Goal: Information Seeking & Learning: Check status

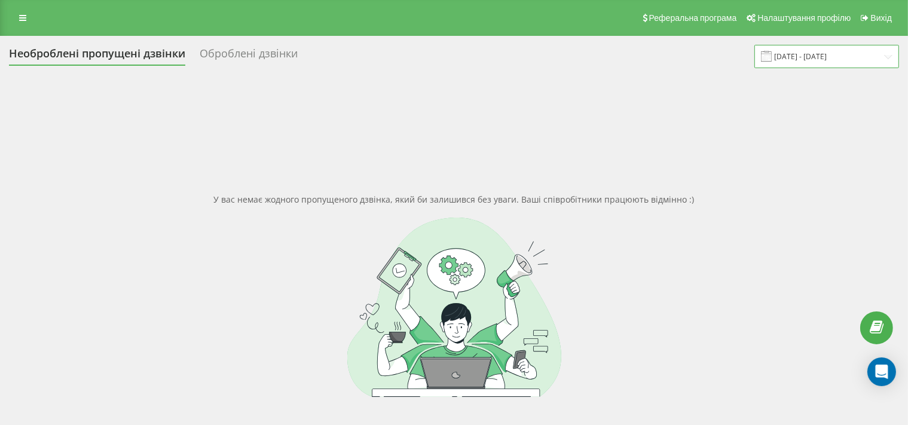
click at [785, 61] on input "[DATE] - [DATE]" at bounding box center [826, 56] width 145 height 23
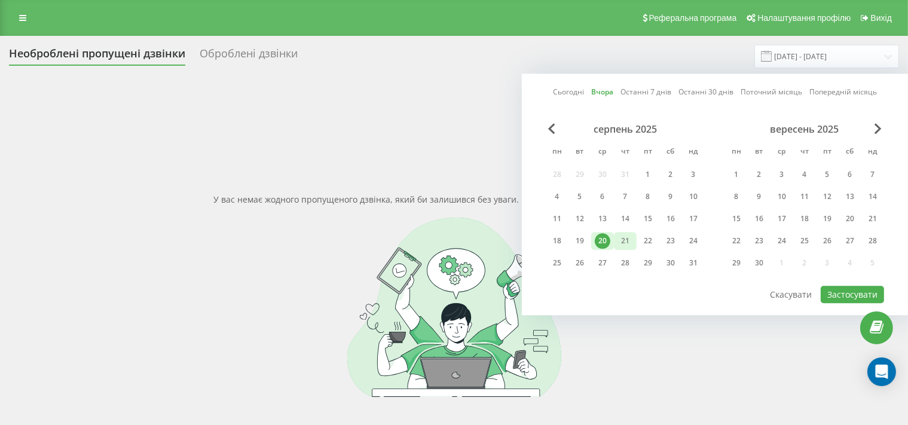
click at [628, 244] on div "21" at bounding box center [625, 241] width 16 height 16
click at [833, 288] on button "Застосувати" at bounding box center [852, 294] width 63 height 17
type input "[DATE] - [DATE]"
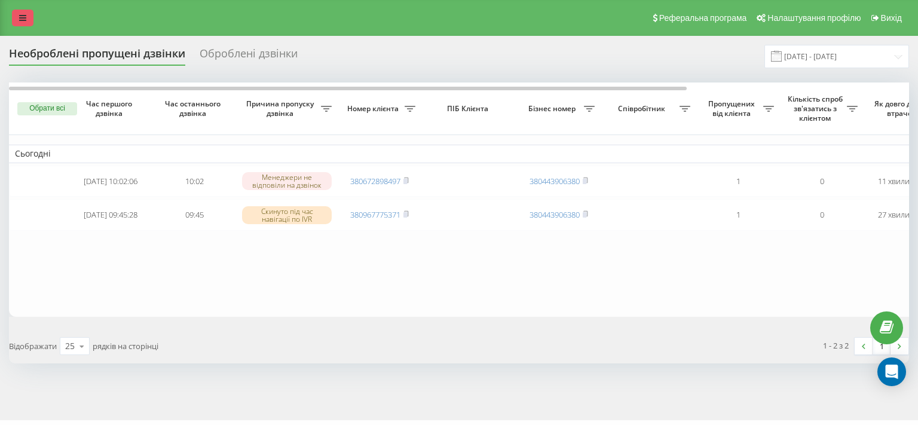
click at [15, 19] on link at bounding box center [23, 18] width 22 height 17
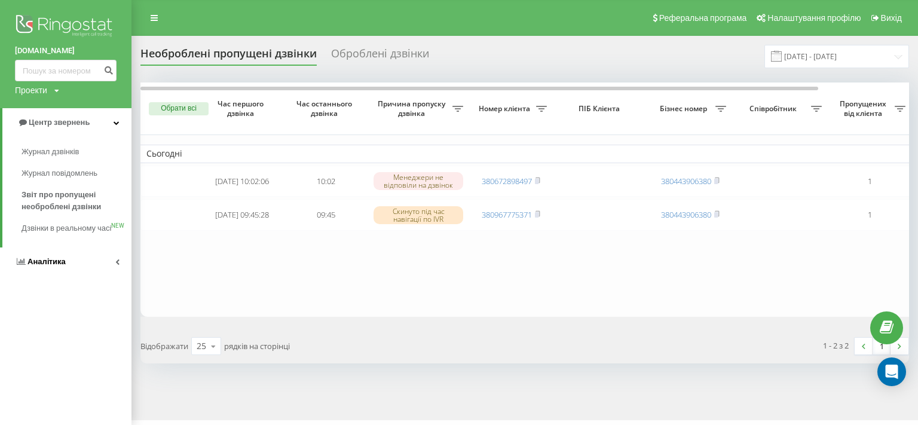
click at [60, 266] on span "Аналiтика" at bounding box center [46, 261] width 38 height 9
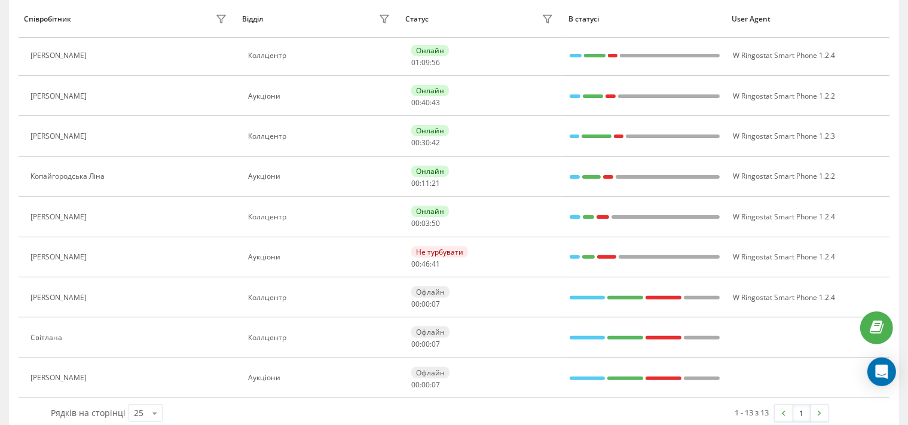
scroll to position [126, 0]
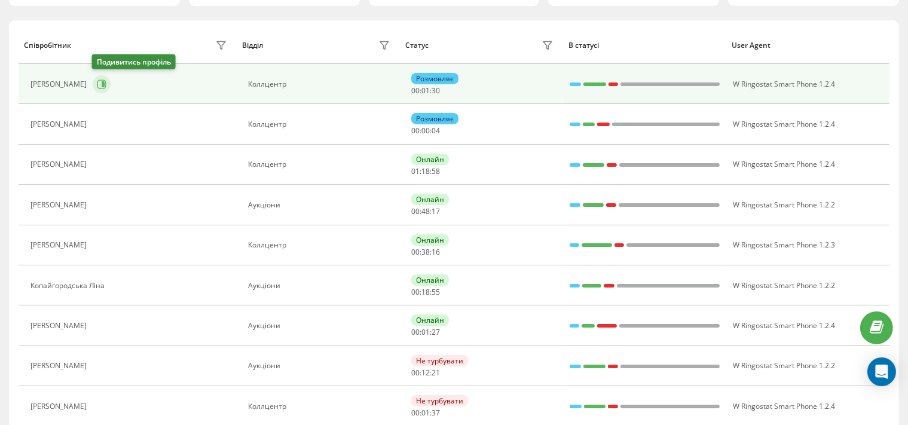
click at [100, 81] on icon at bounding box center [102, 84] width 10 height 10
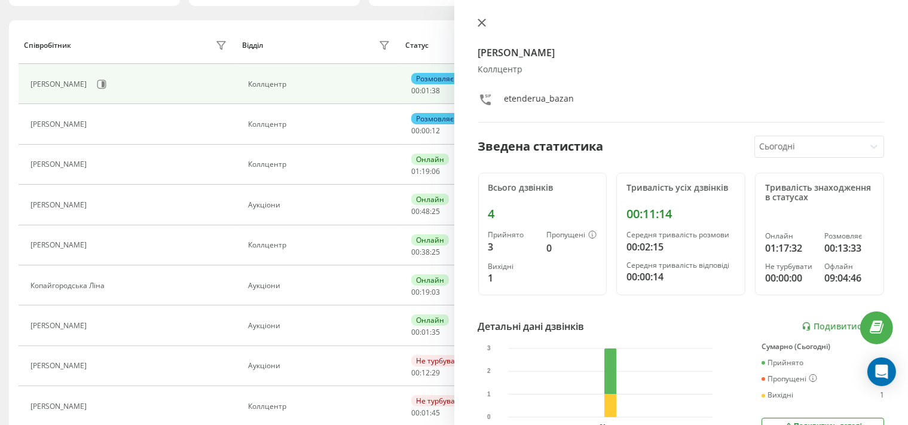
click at [480, 23] on icon at bounding box center [482, 23] width 8 height 8
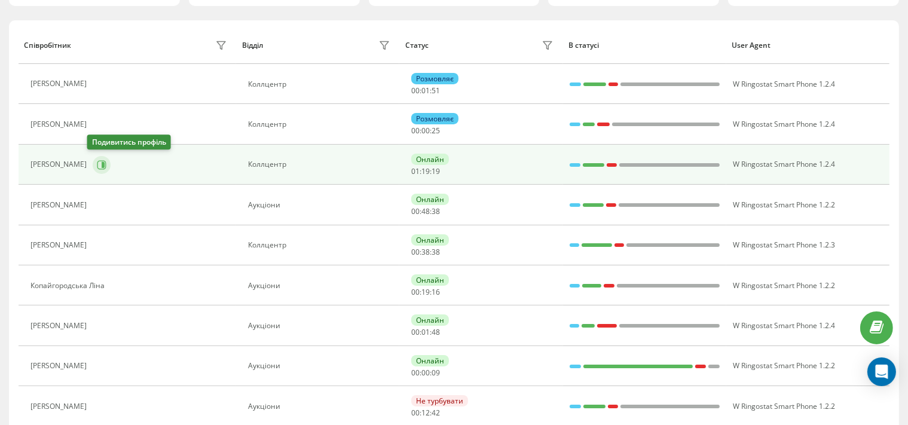
click at [97, 161] on icon at bounding box center [102, 165] width 10 height 10
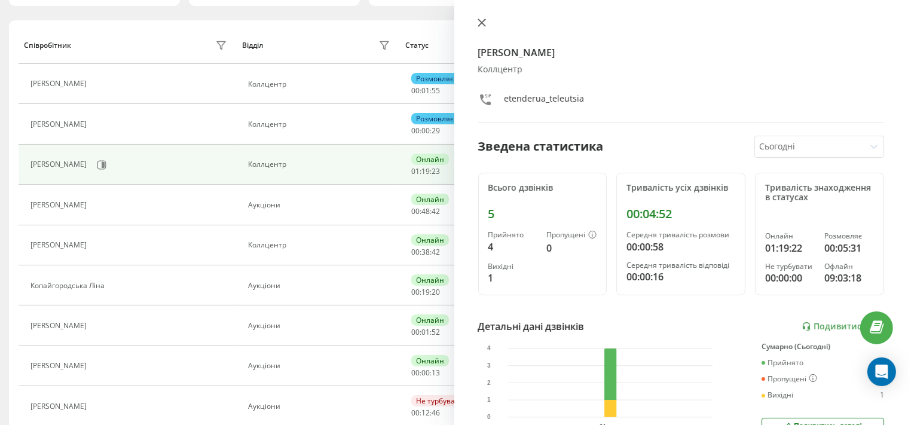
click at [482, 20] on icon at bounding box center [482, 23] width 8 height 8
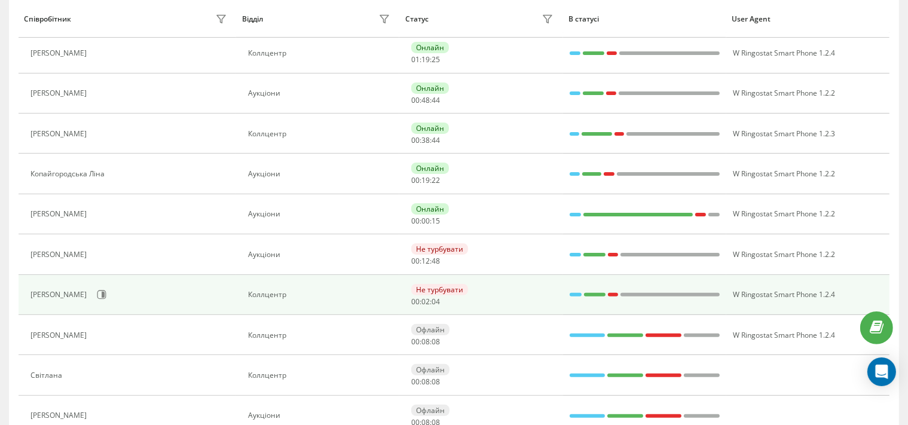
scroll to position [252, 0]
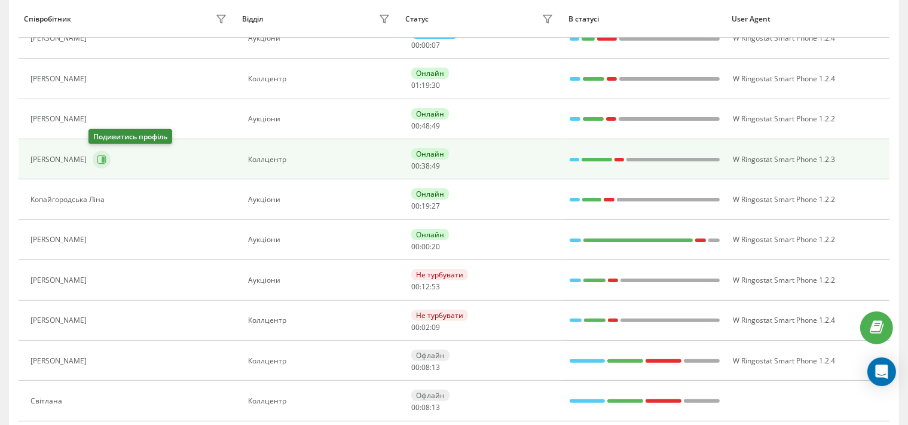
click at [93, 158] on button at bounding box center [102, 160] width 18 height 18
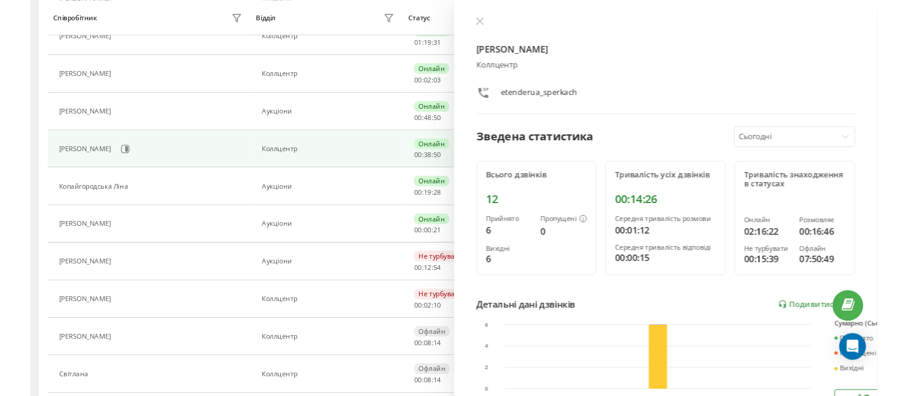
scroll to position [212, 0]
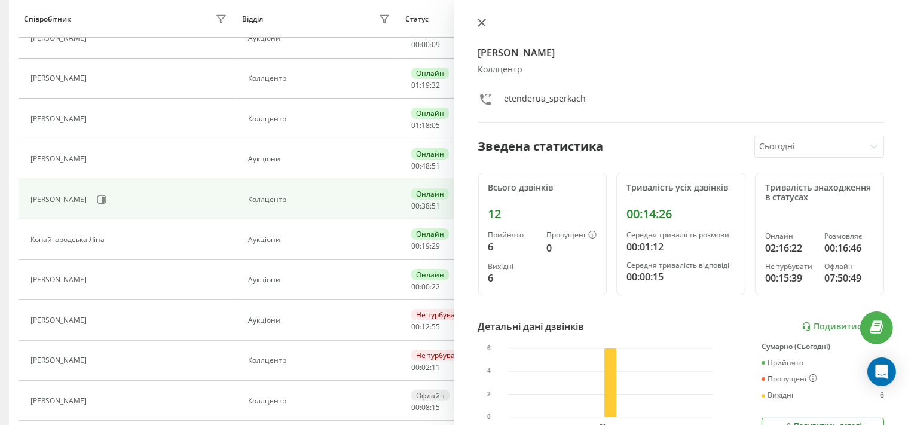
click at [478, 27] on icon at bounding box center [482, 23] width 8 height 8
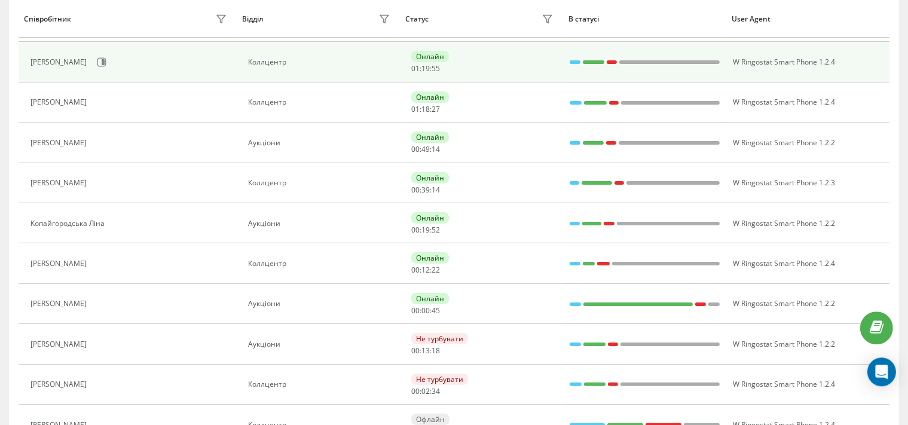
scroll to position [189, 0]
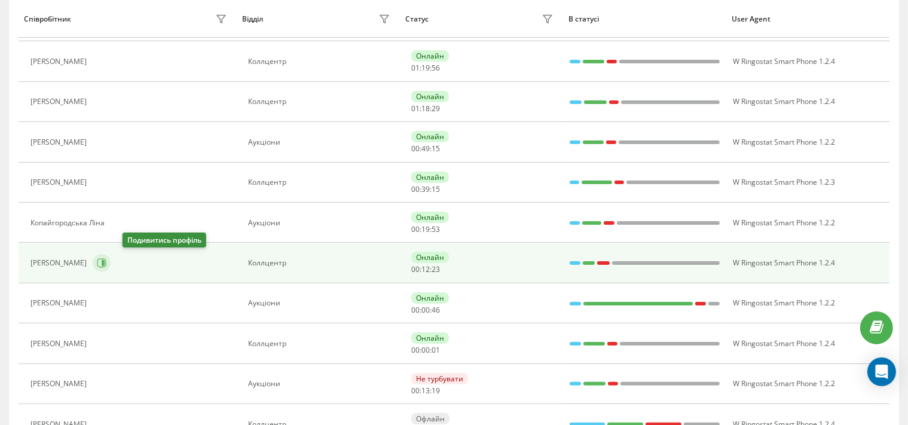
click at [105, 261] on icon at bounding box center [103, 263] width 3 height 6
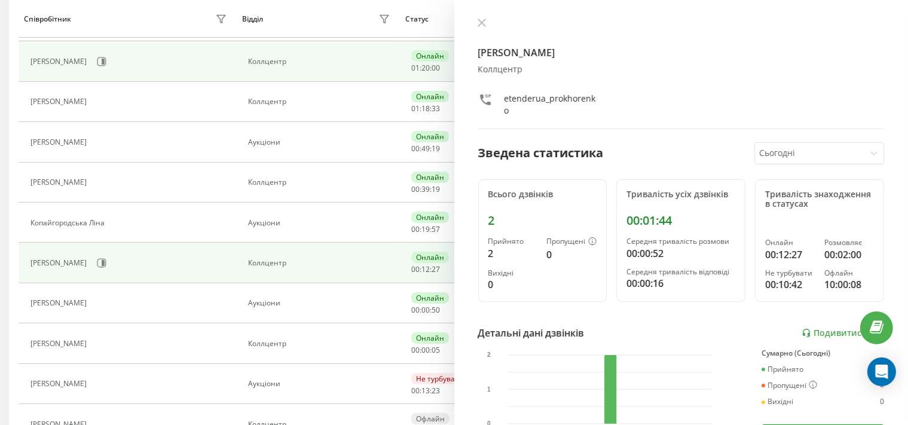
drag, startPoint x: 479, startPoint y: 20, endPoint x: 419, endPoint y: 54, distance: 69.3
click at [479, 20] on icon at bounding box center [482, 23] width 8 height 8
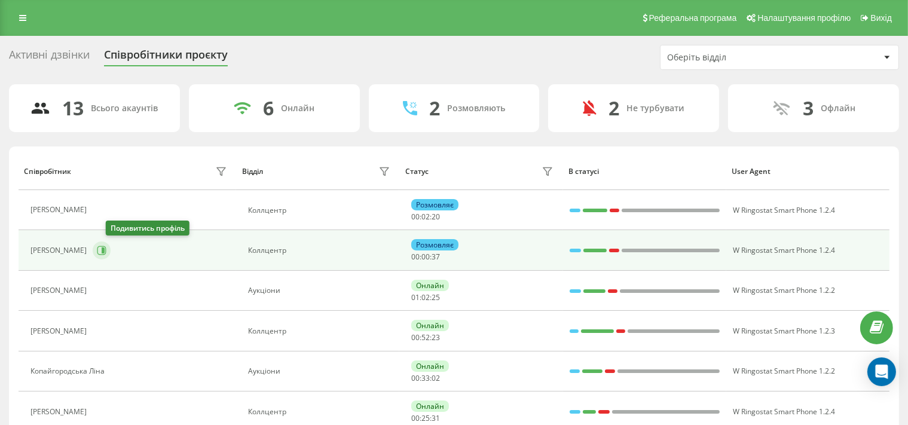
click at [106, 249] on icon at bounding box center [101, 250] width 9 height 9
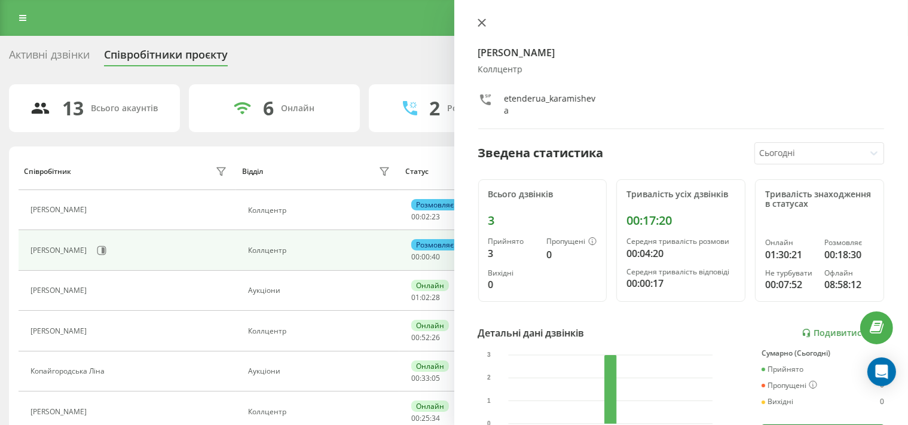
click at [482, 21] on icon at bounding box center [481, 22] width 7 height 7
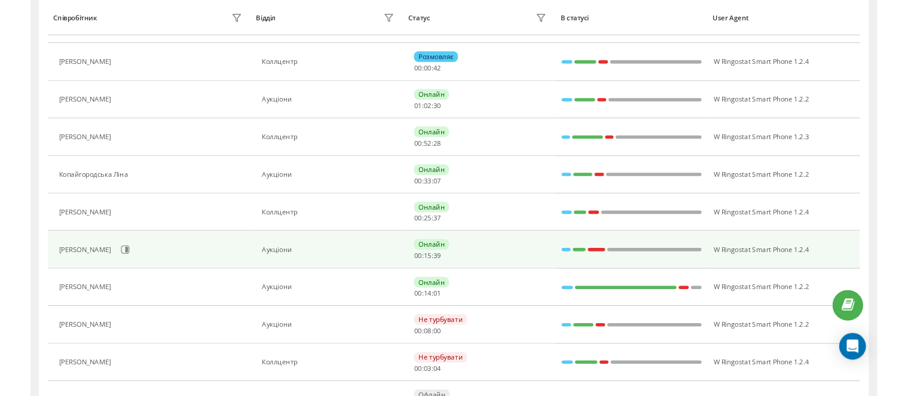
scroll to position [189, 0]
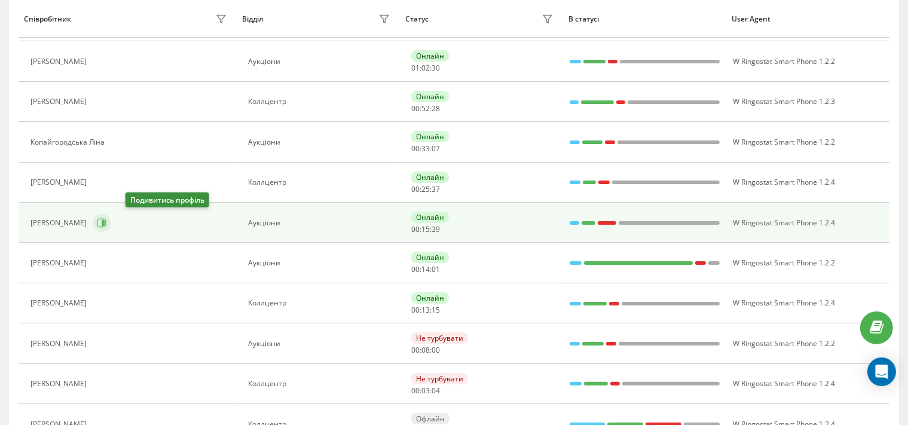
click at [106, 219] on icon at bounding box center [102, 223] width 10 height 10
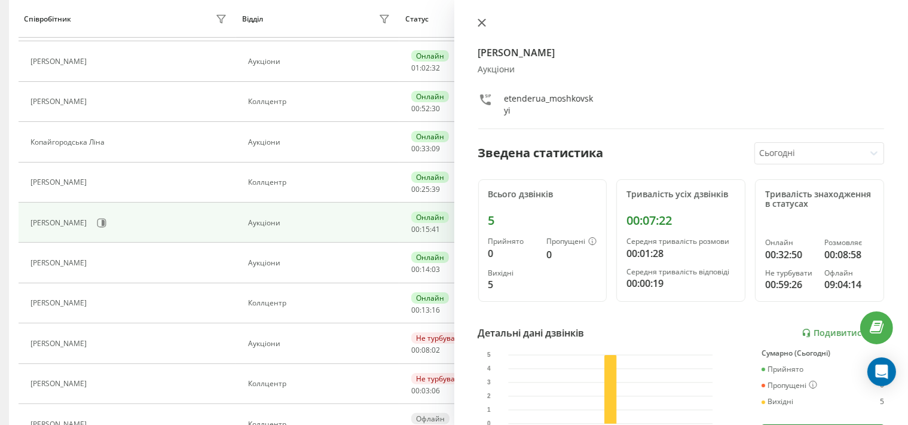
click at [479, 20] on icon at bounding box center [482, 23] width 8 height 8
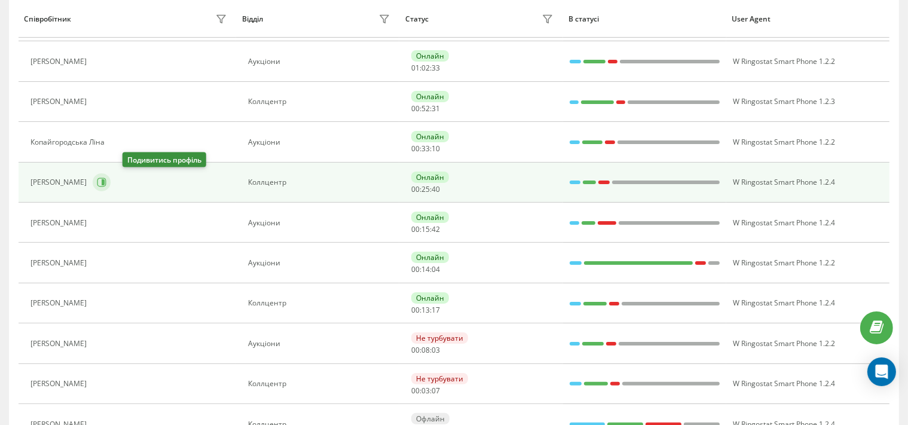
click at [106, 182] on icon at bounding box center [102, 183] width 10 height 10
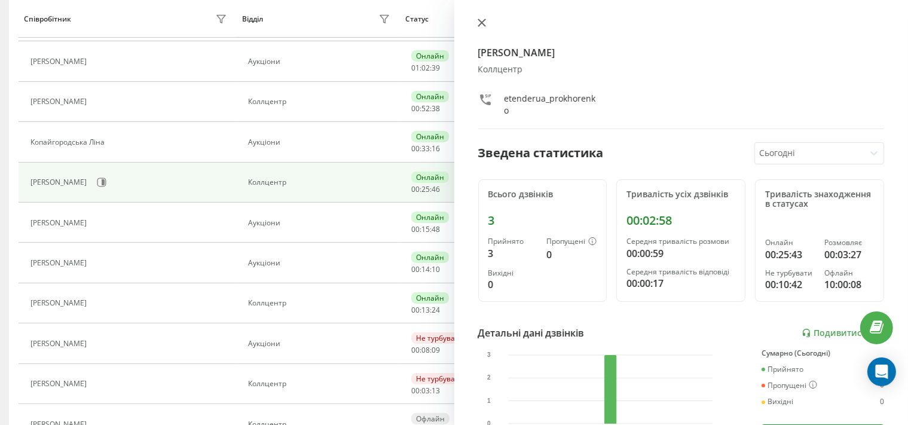
click at [484, 23] on icon at bounding box center [482, 23] width 8 height 8
